Goal: Transaction & Acquisition: Purchase product/service

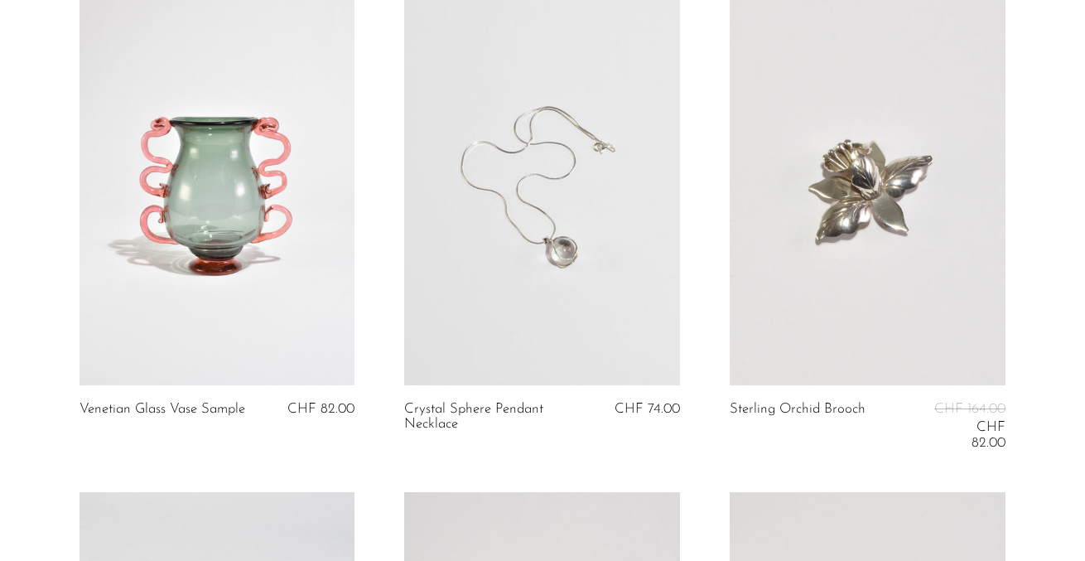
scroll to position [2959, 0]
click at [278, 189] on link at bounding box center [217, 191] width 276 height 386
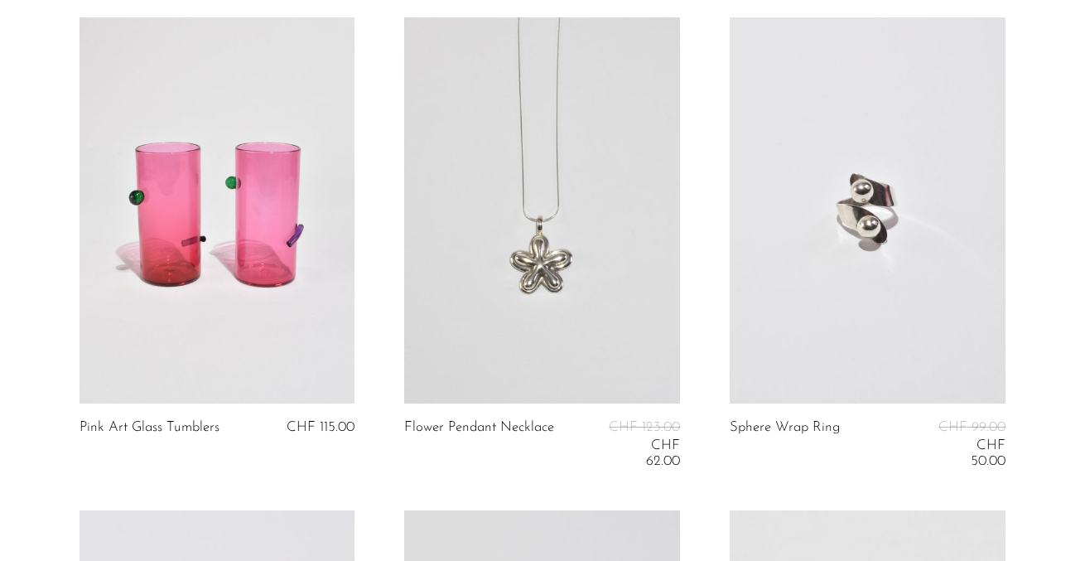
scroll to position [4445, 0]
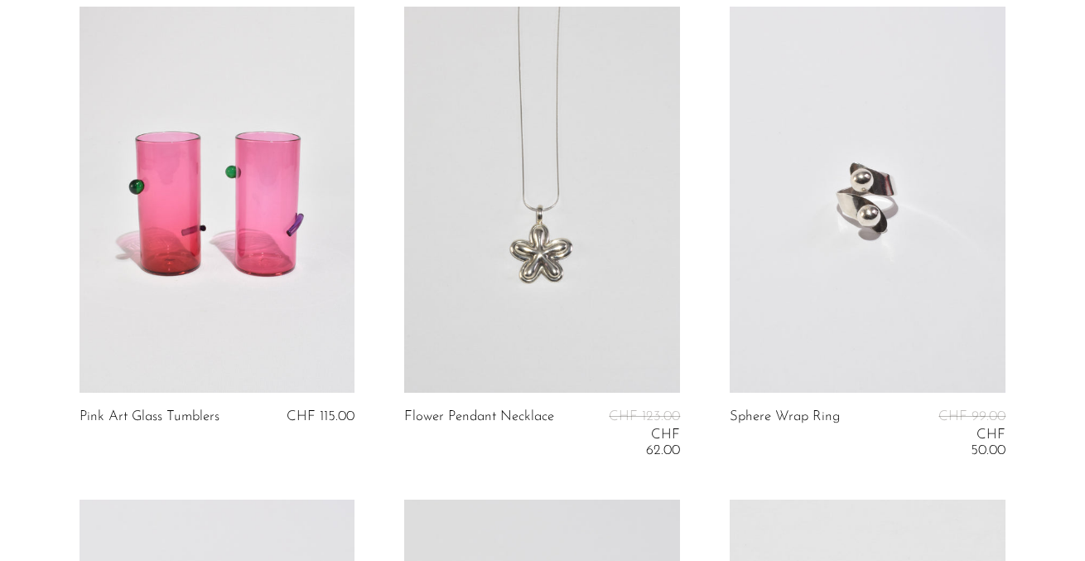
click at [575, 238] on link at bounding box center [542, 200] width 276 height 386
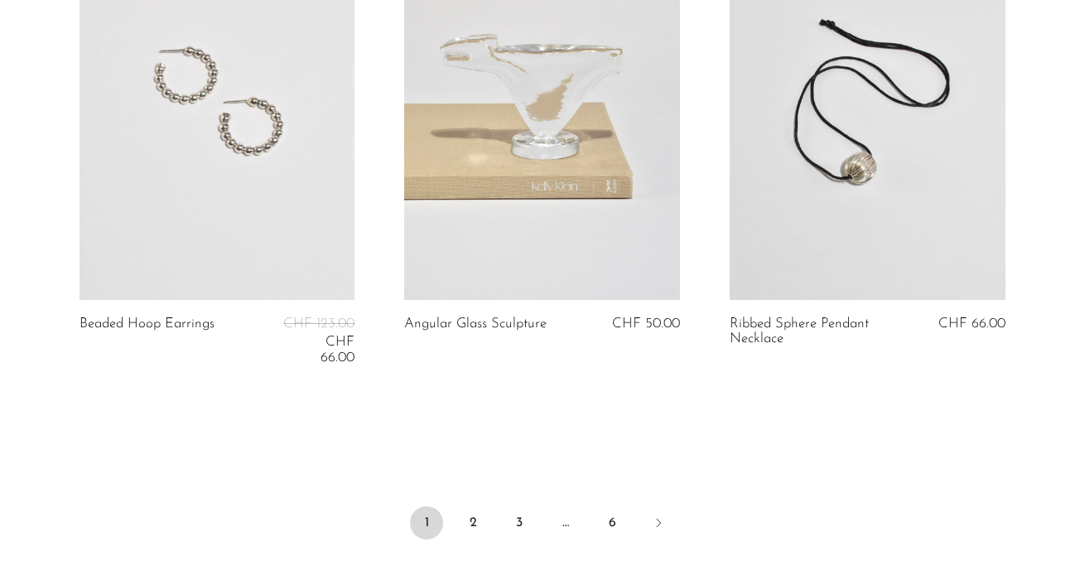
scroll to position [5506, 0]
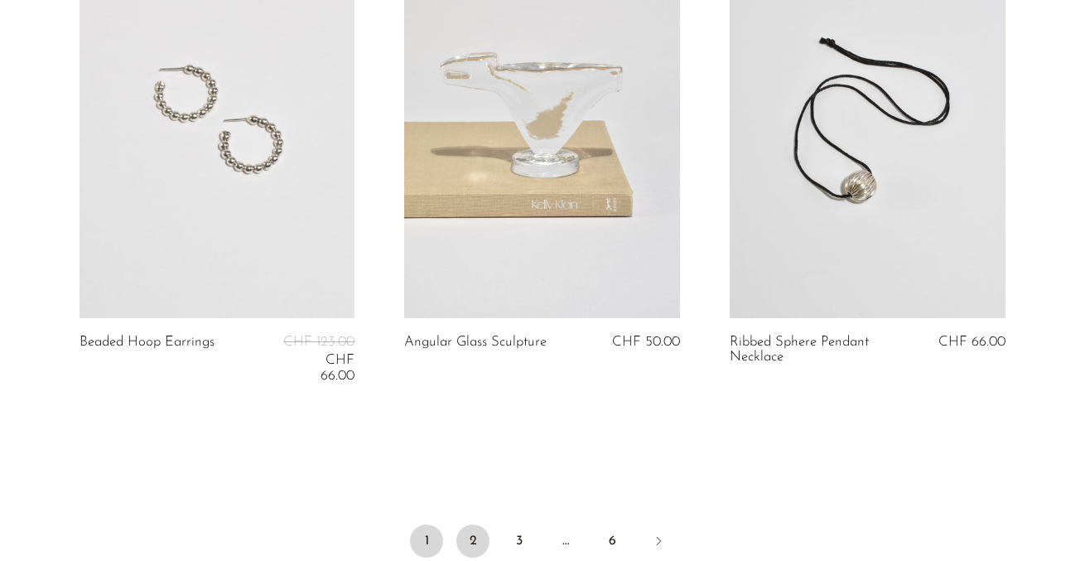
click at [471, 524] on link "2" at bounding box center [472, 540] width 33 height 33
